Goal: Navigation & Orientation: Find specific page/section

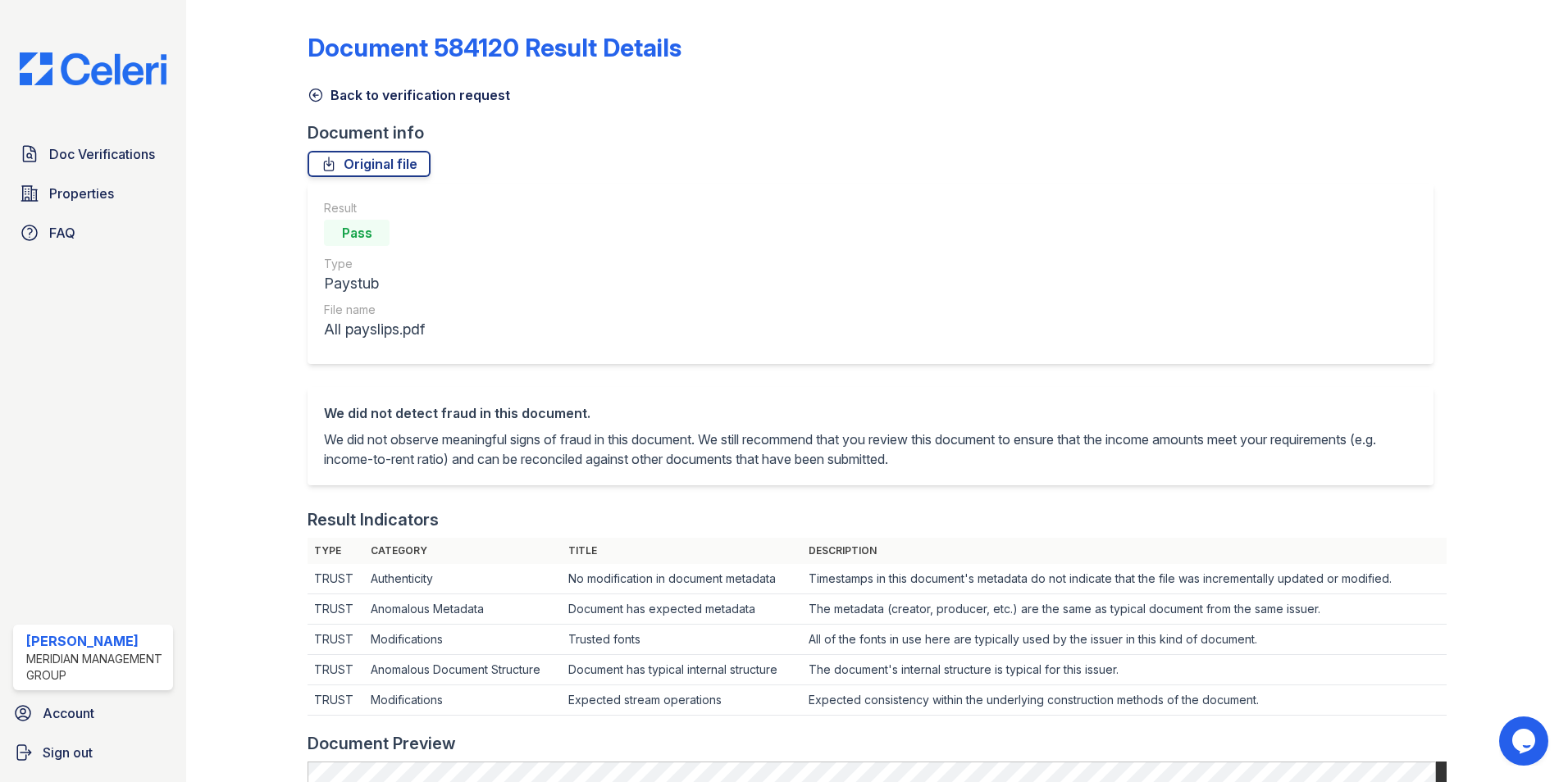
click at [316, 96] on icon at bounding box center [316, 95] width 16 height 16
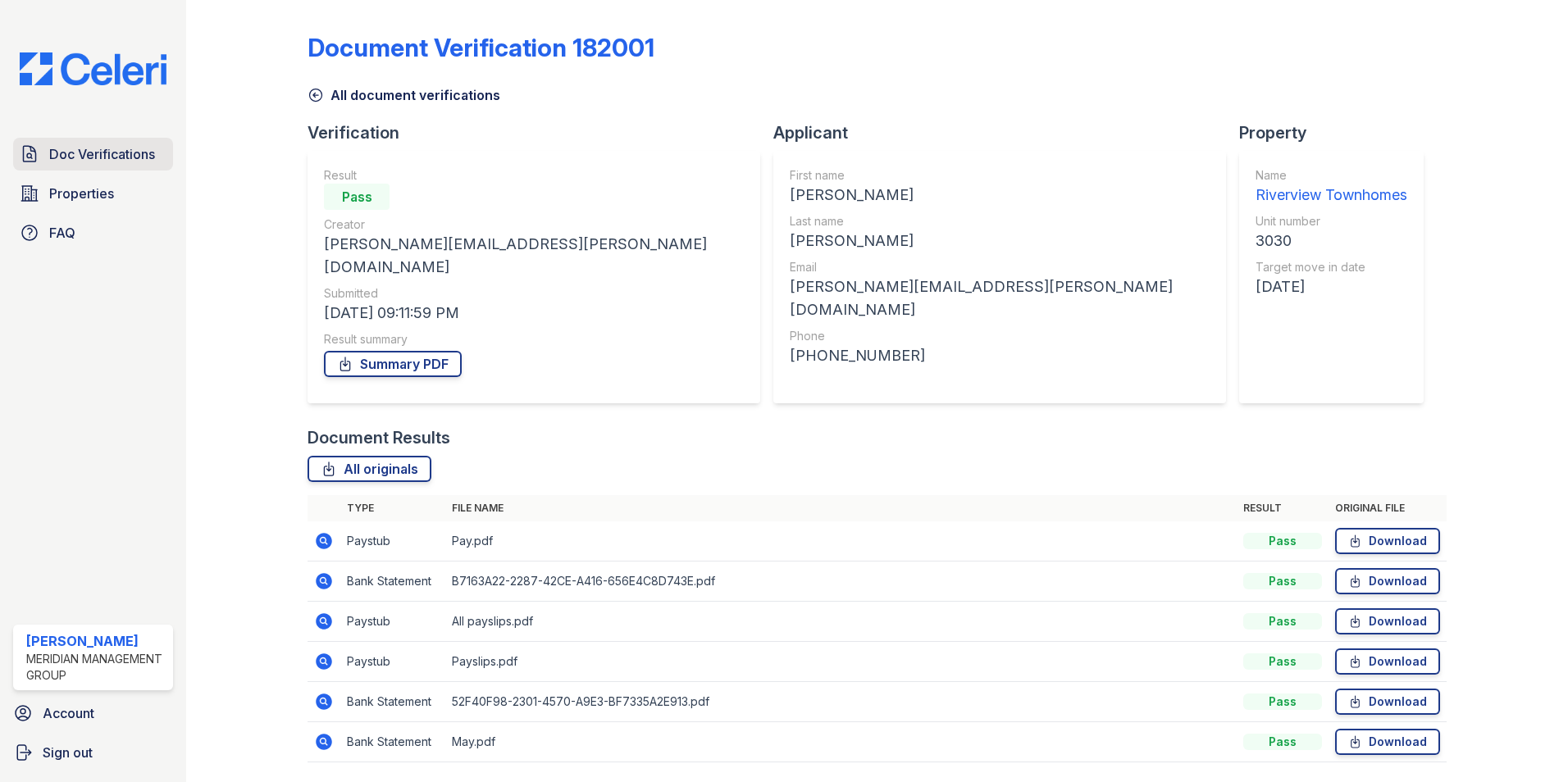
click at [139, 164] on span "Doc Verifications" at bounding box center [102, 154] width 106 height 20
